Goal: Task Accomplishment & Management: Use online tool/utility

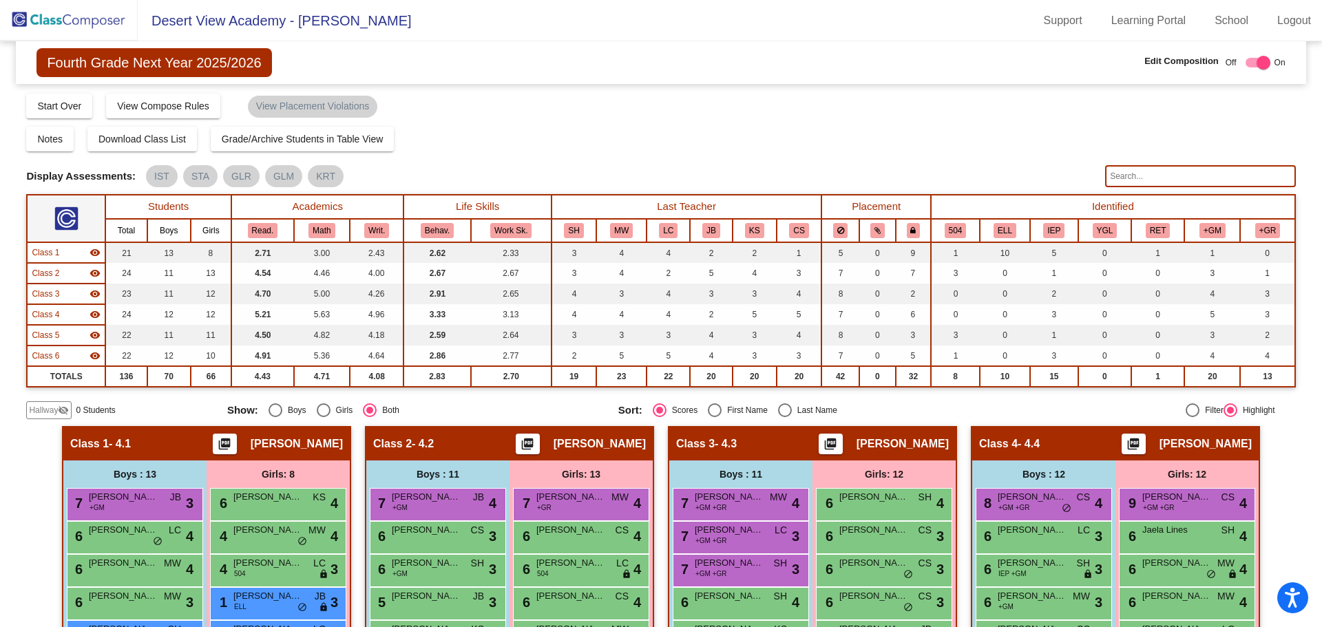
scroll to position [275, 0]
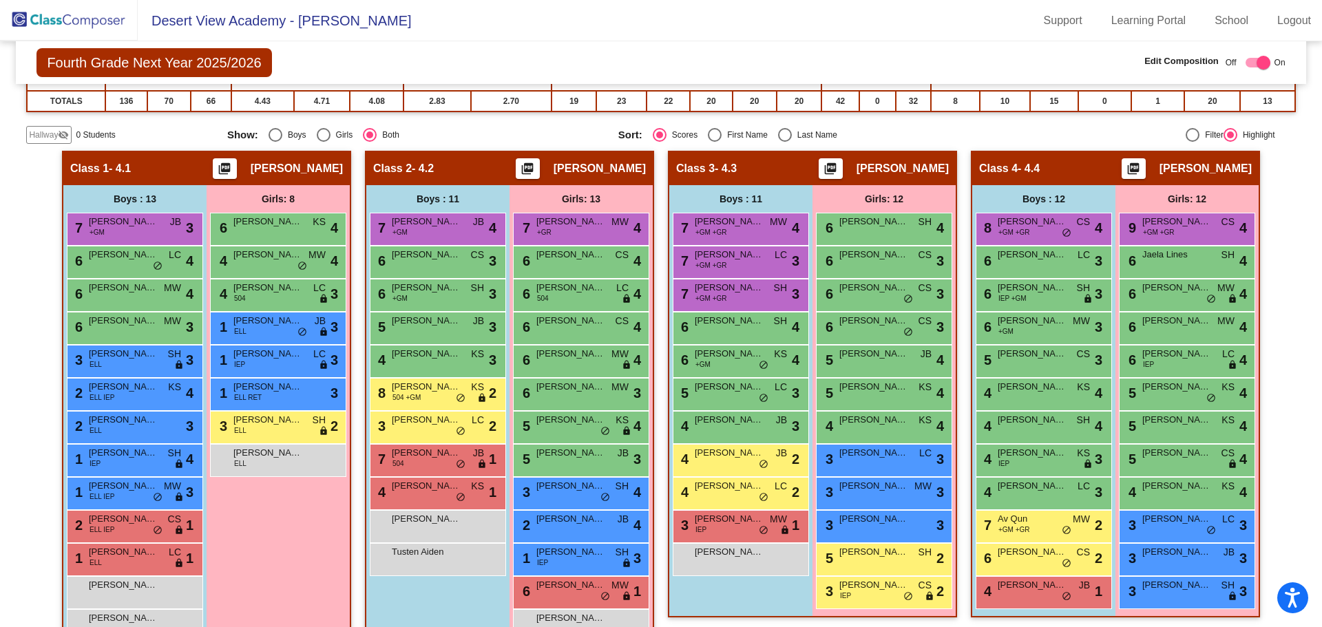
click at [85, 17] on img at bounding box center [69, 20] width 138 height 41
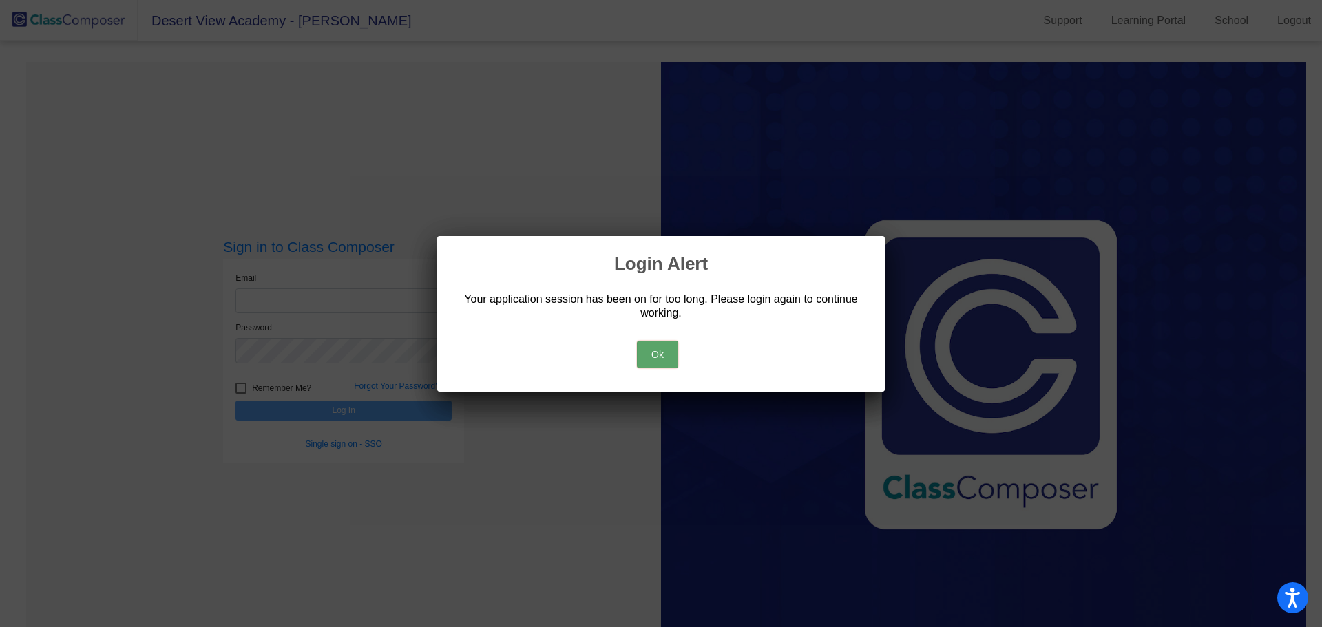
click at [652, 347] on button "Ok" at bounding box center [657, 355] width 41 height 28
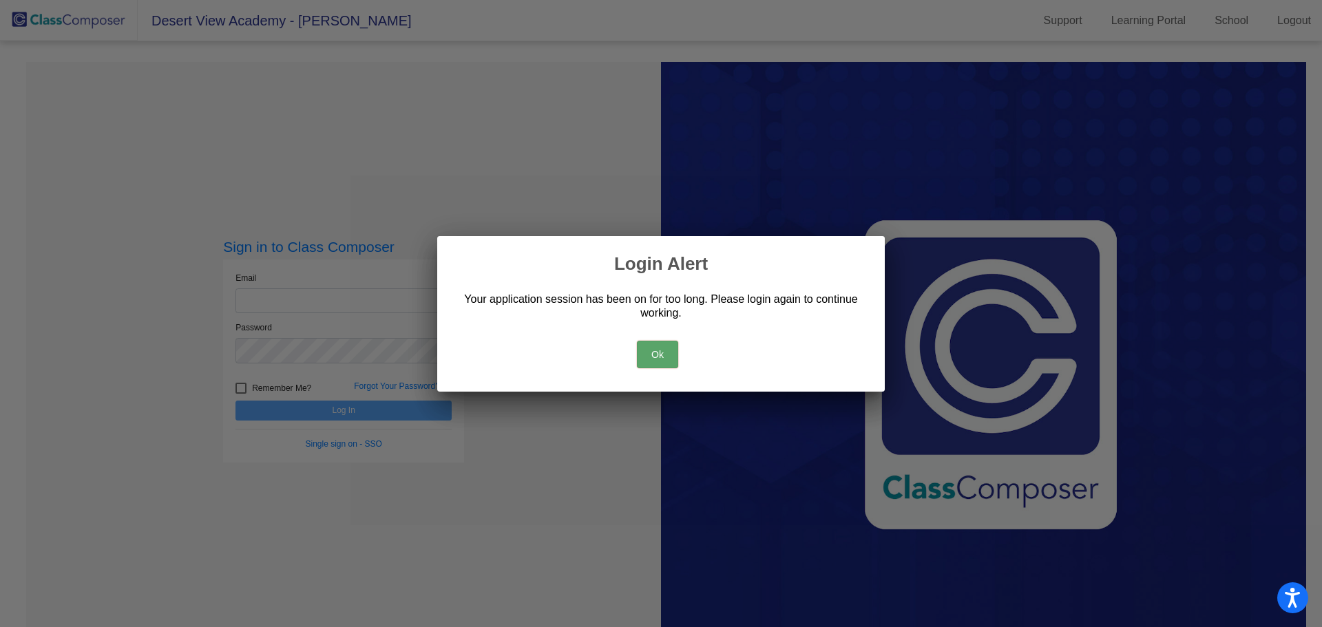
click at [651, 344] on button "Ok" at bounding box center [657, 355] width 41 height 28
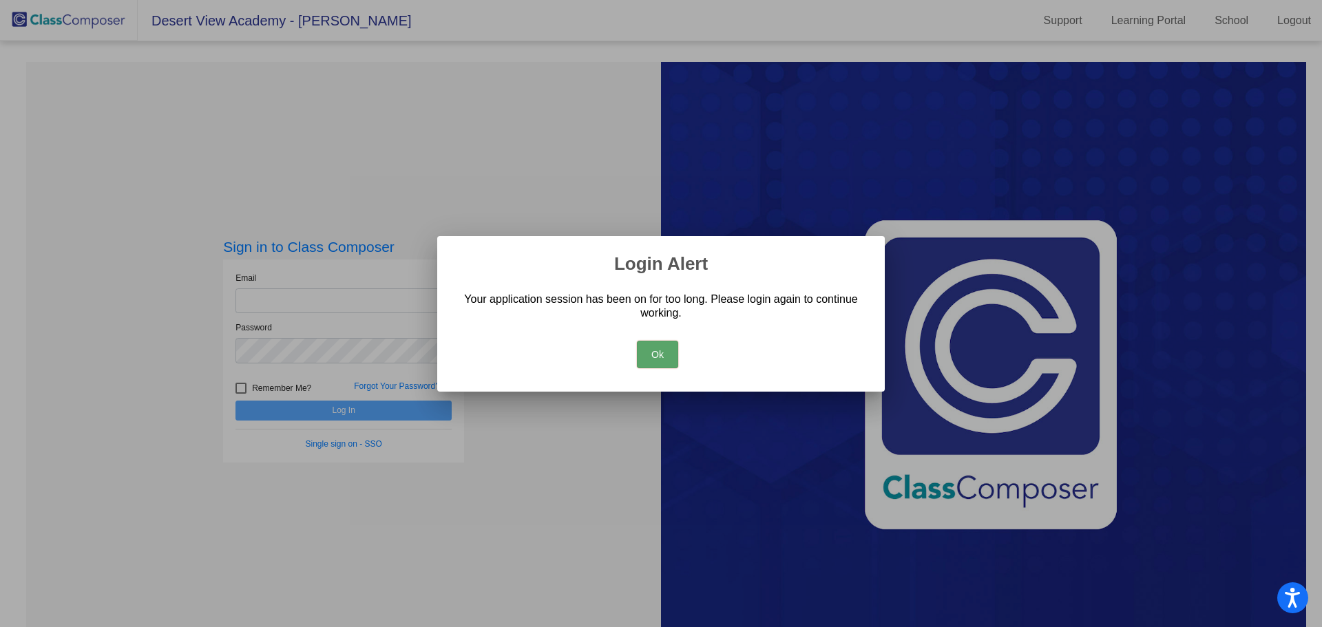
click at [653, 350] on button "Ok" at bounding box center [657, 355] width 41 height 28
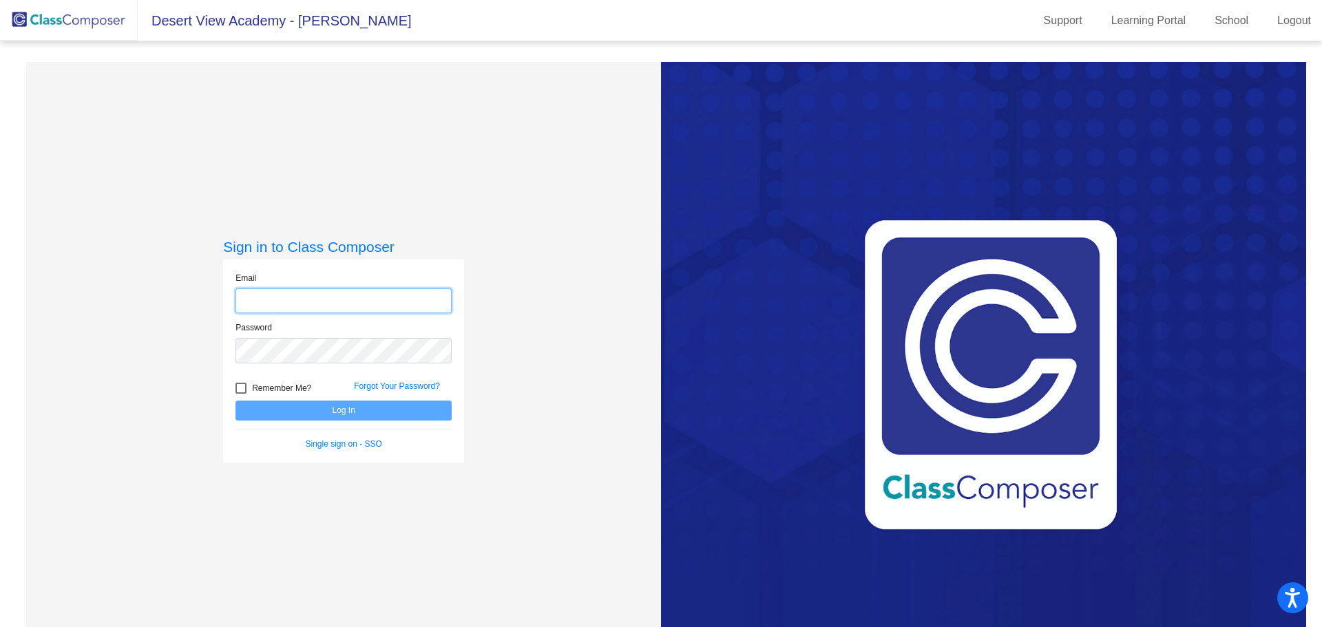
click at [314, 302] on input "email" at bounding box center [343, 301] width 216 height 25
type input "[EMAIL_ADDRESS][DOMAIN_NAME]"
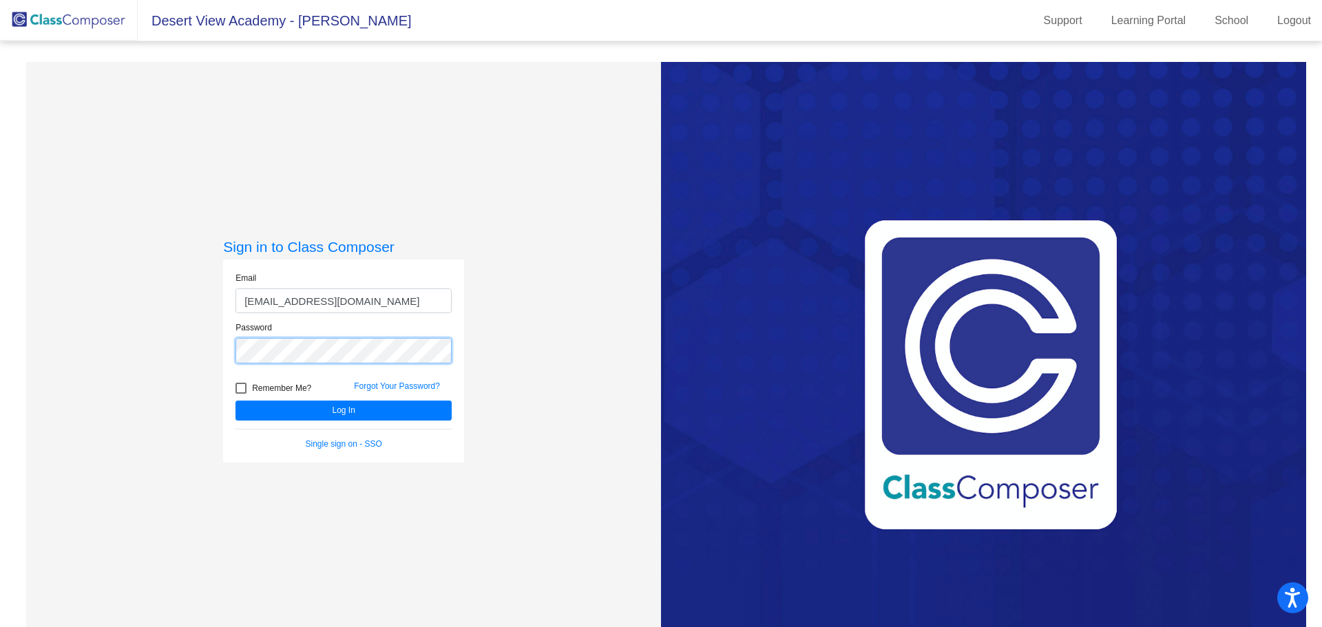
click at [235, 401] on button "Log In" at bounding box center [343, 411] width 216 height 20
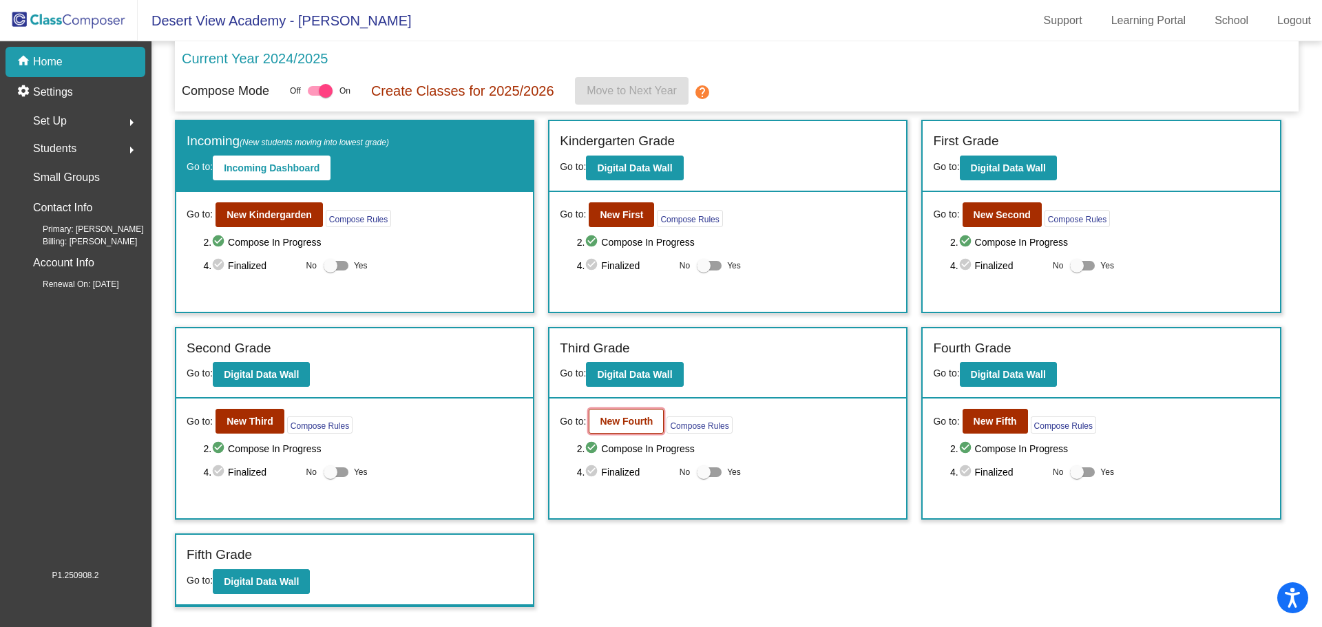
click at [630, 415] on button "New Fourth" at bounding box center [626, 421] width 75 height 25
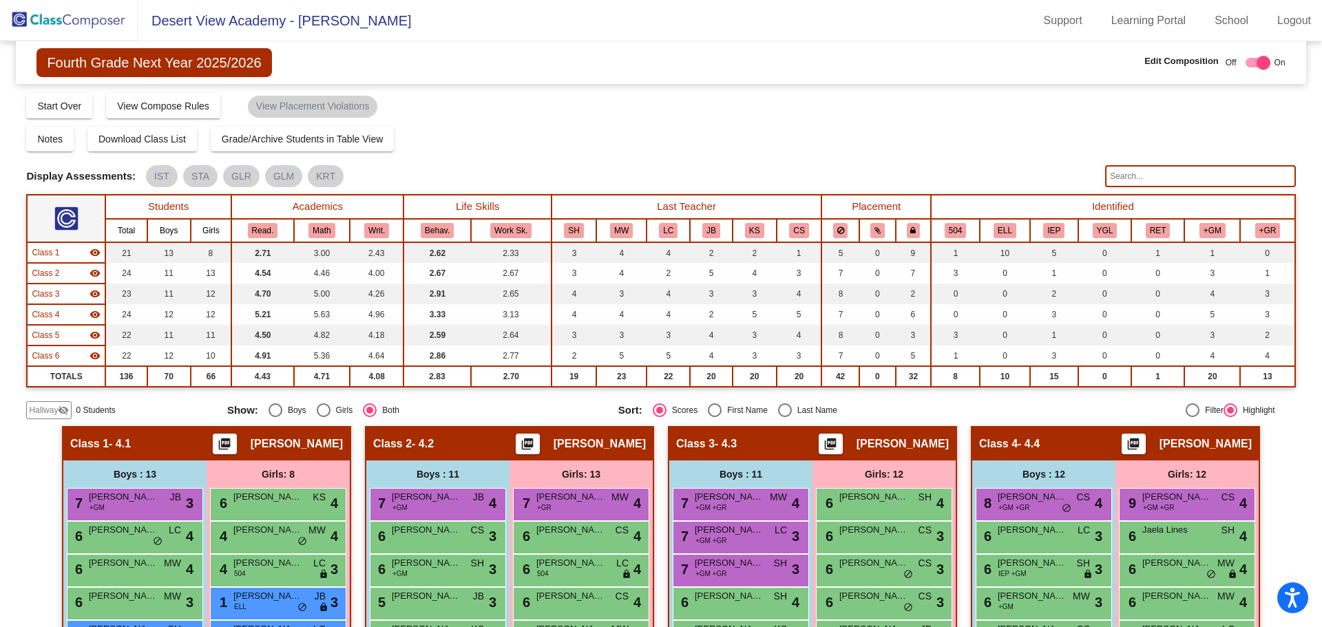
click at [81, 29] on img at bounding box center [69, 20] width 138 height 41
